Goal: Navigation & Orientation: Understand site structure

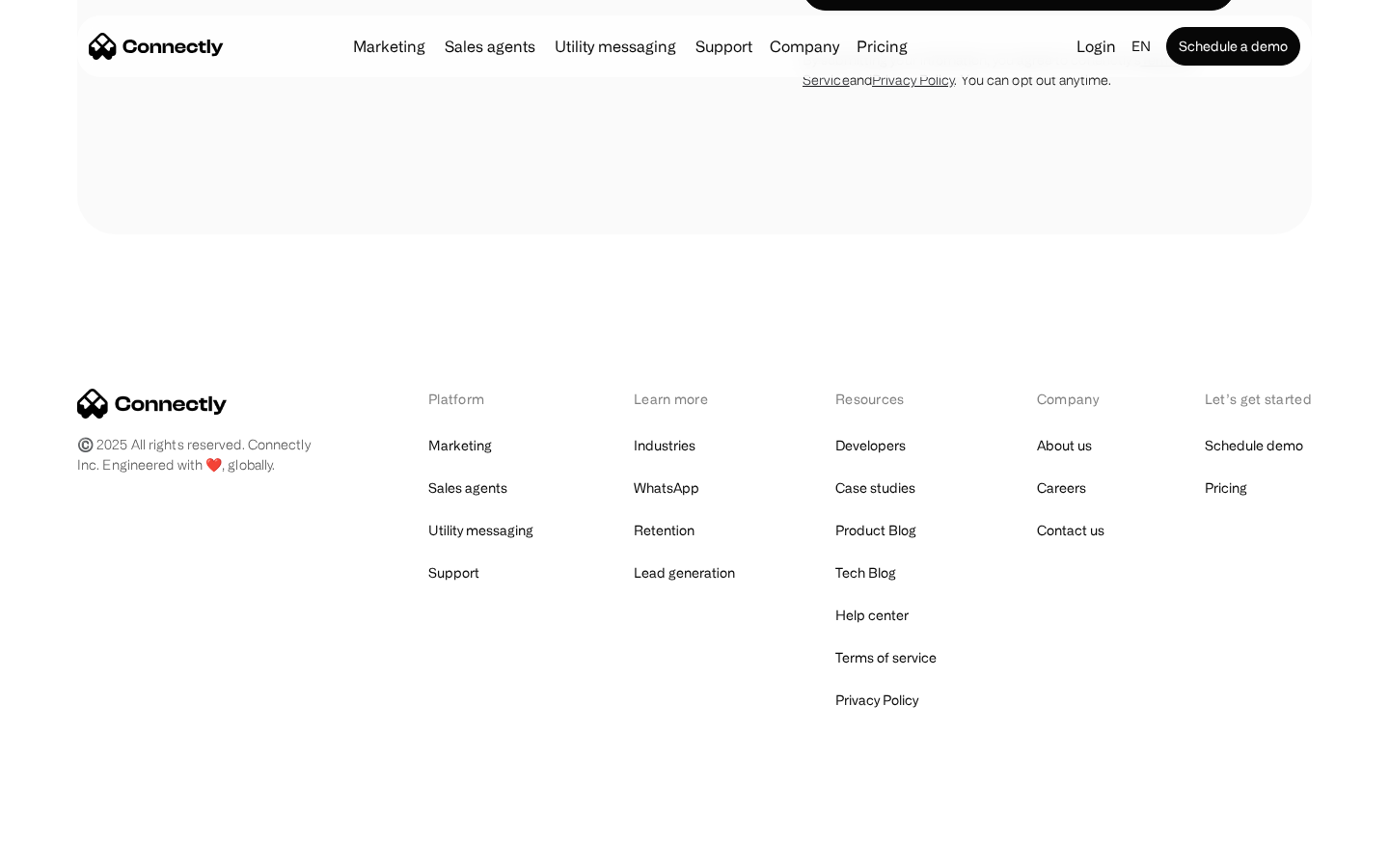
scroll to position [1652, 0]
